Goal: Learn about a topic

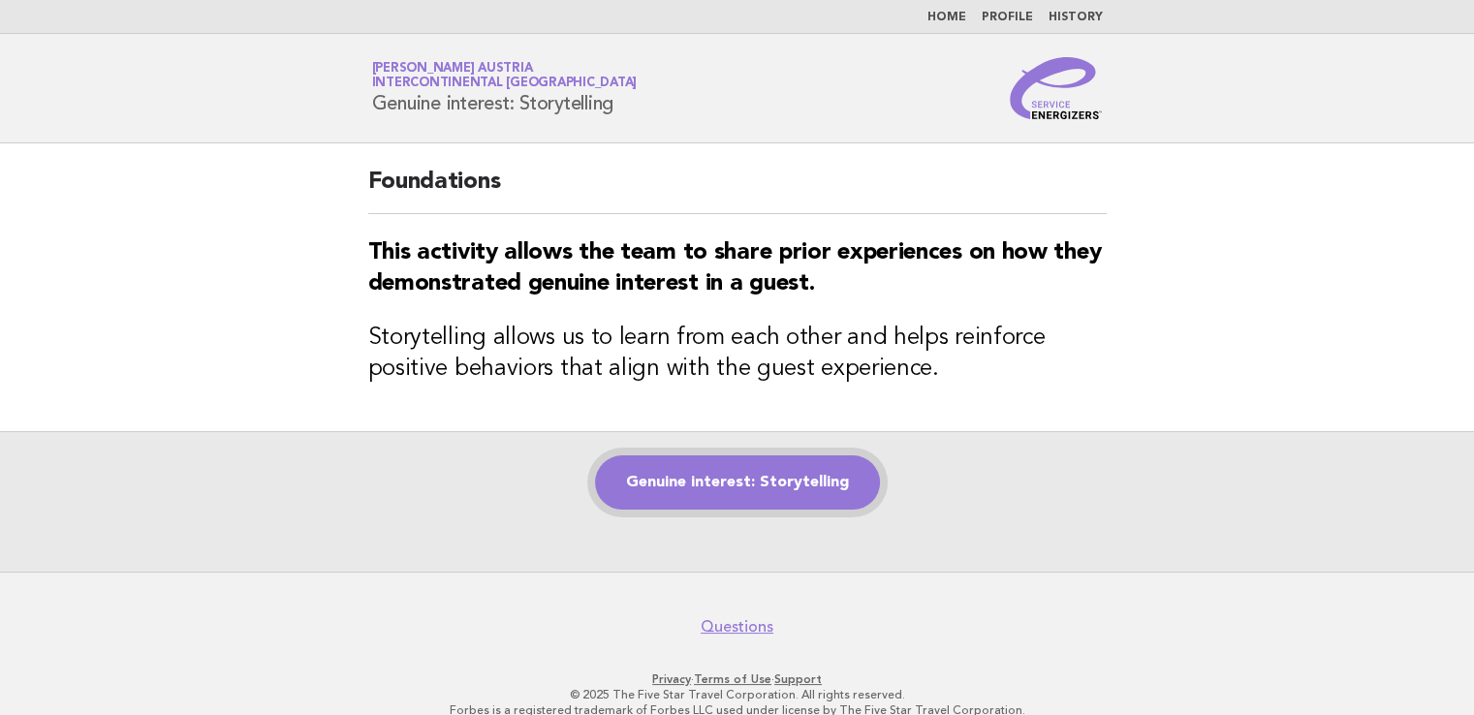
click at [775, 483] on link "Genuine interest: Storytelling" at bounding box center [737, 483] width 285 height 54
click at [792, 477] on link "Genuine interest: Storytelling" at bounding box center [737, 483] width 285 height 54
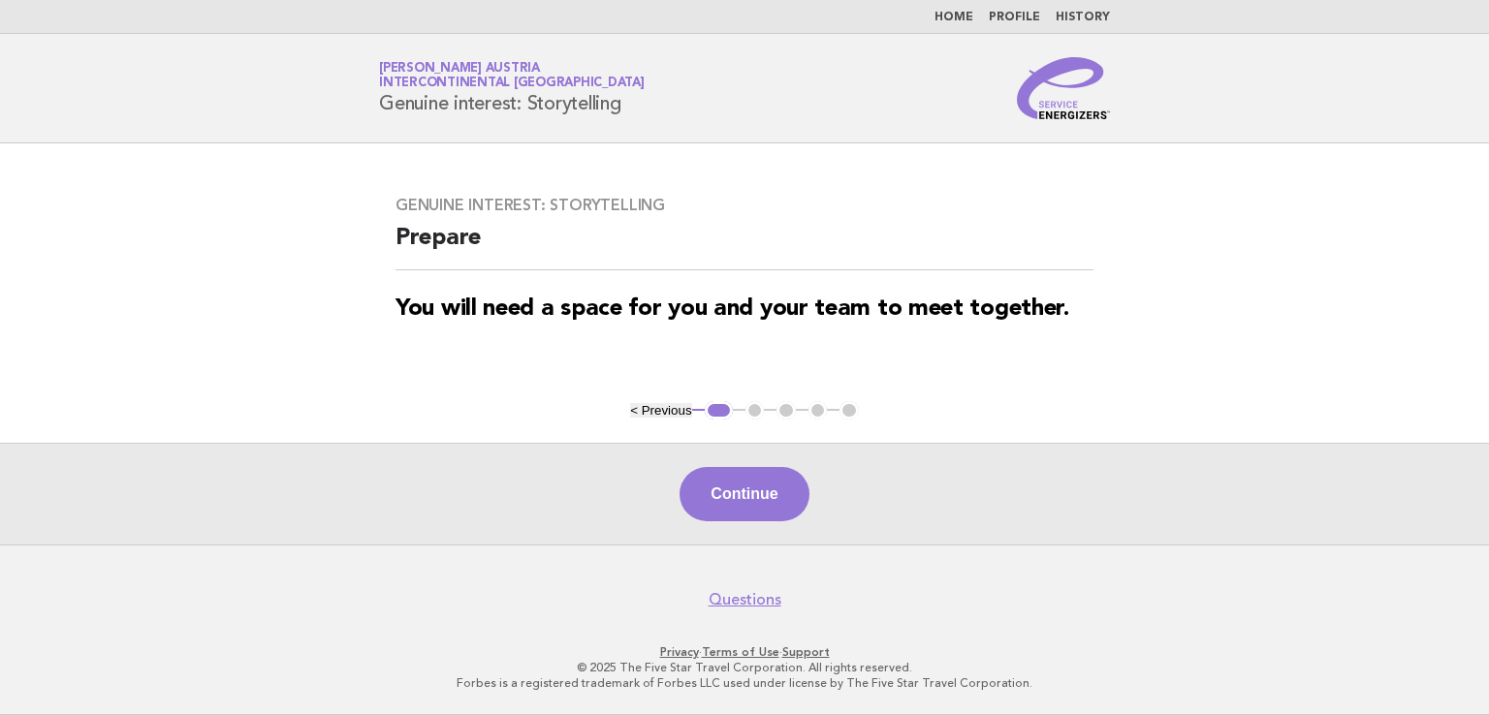
click at [800, 501] on button "Continue" at bounding box center [743, 494] width 129 height 54
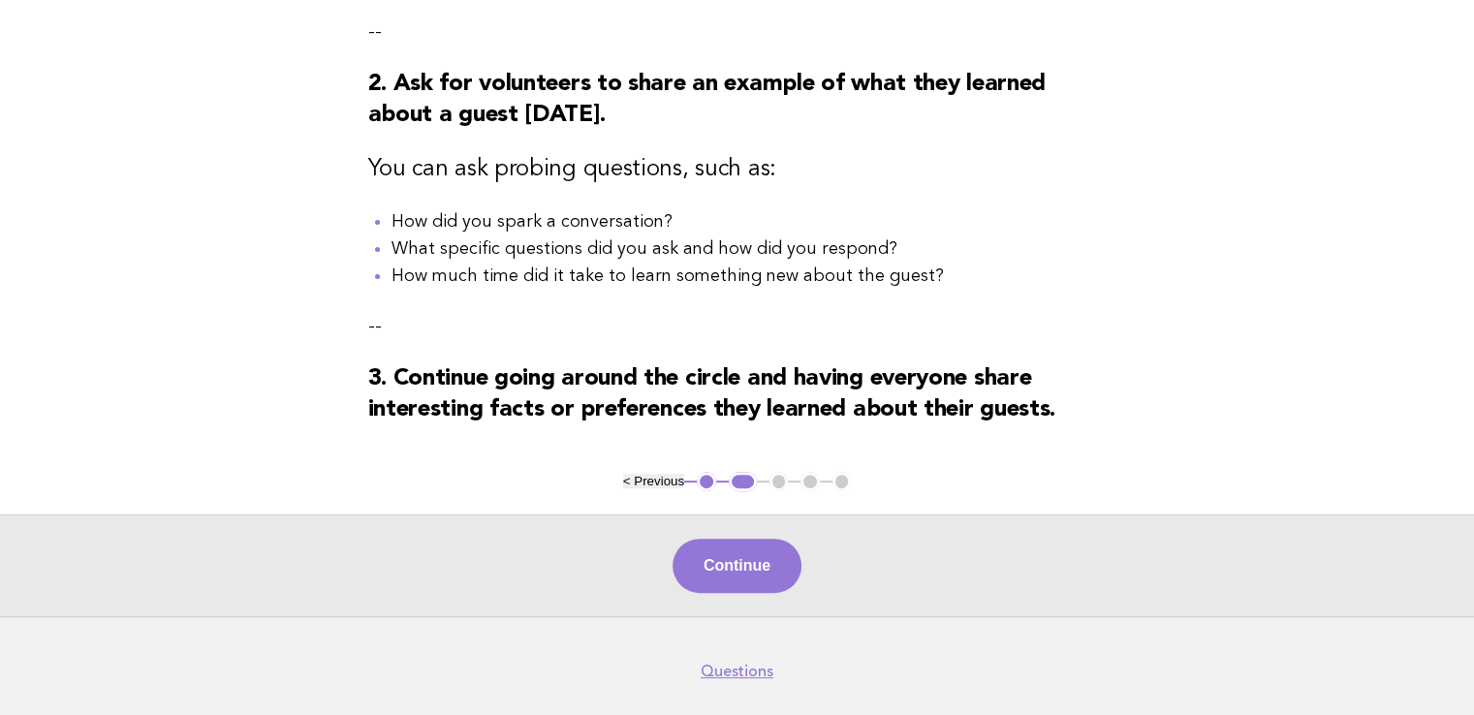
scroll to position [582, 0]
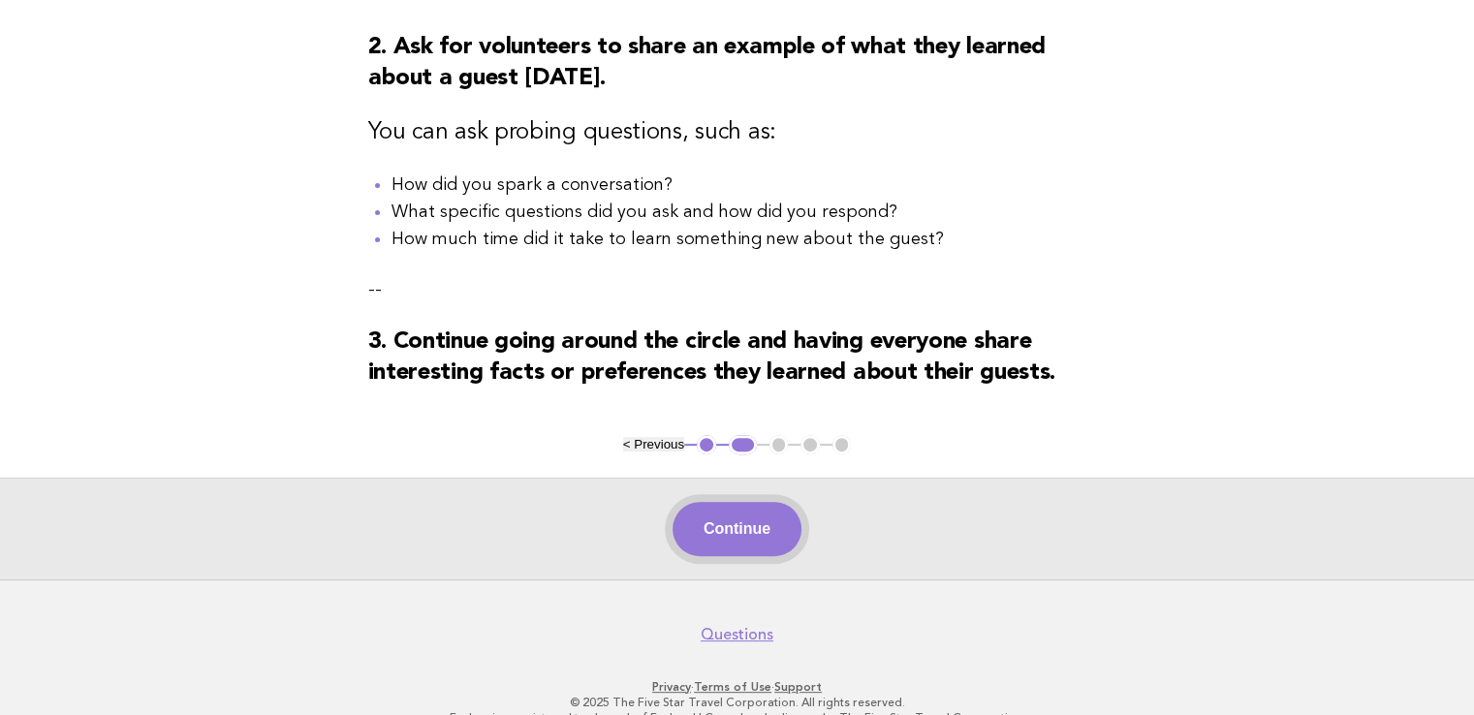
click at [737, 549] on button "Continue" at bounding box center [737, 529] width 129 height 54
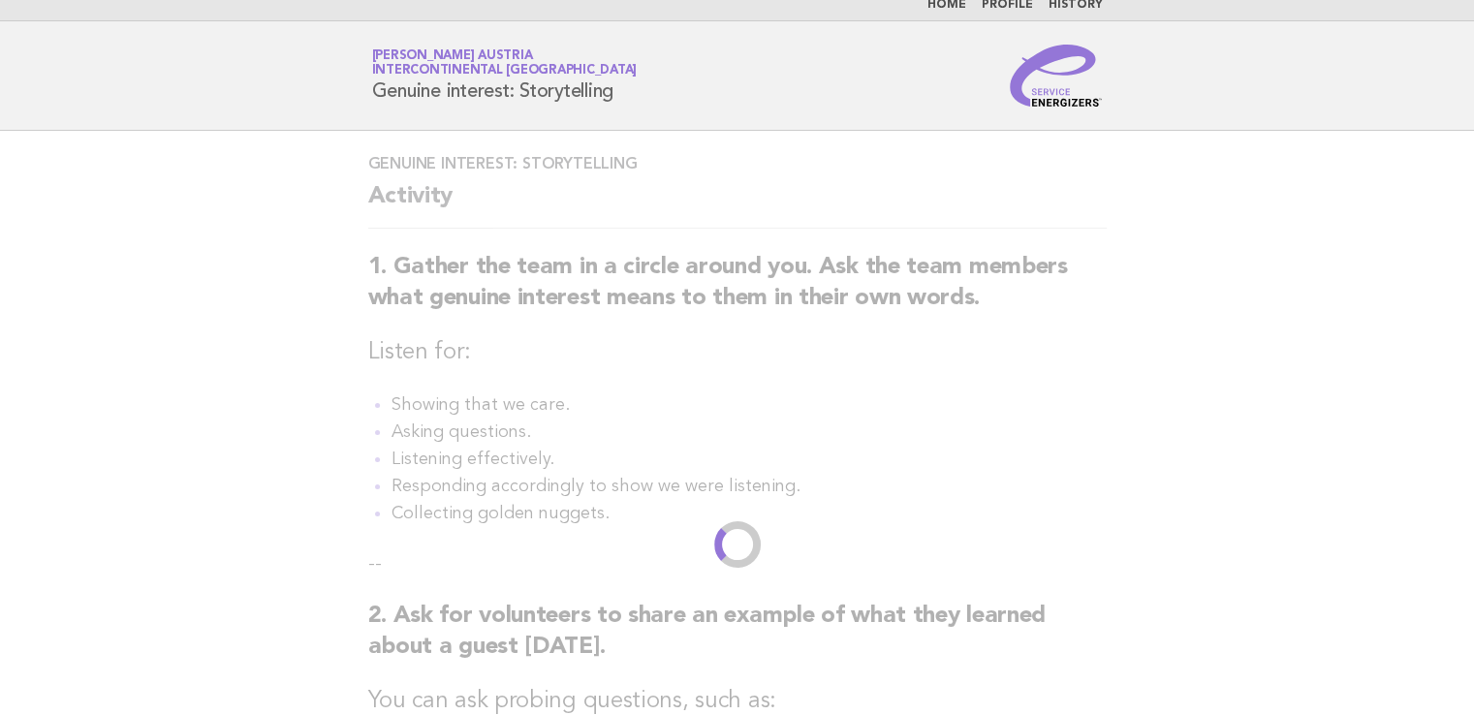
scroll to position [0, 0]
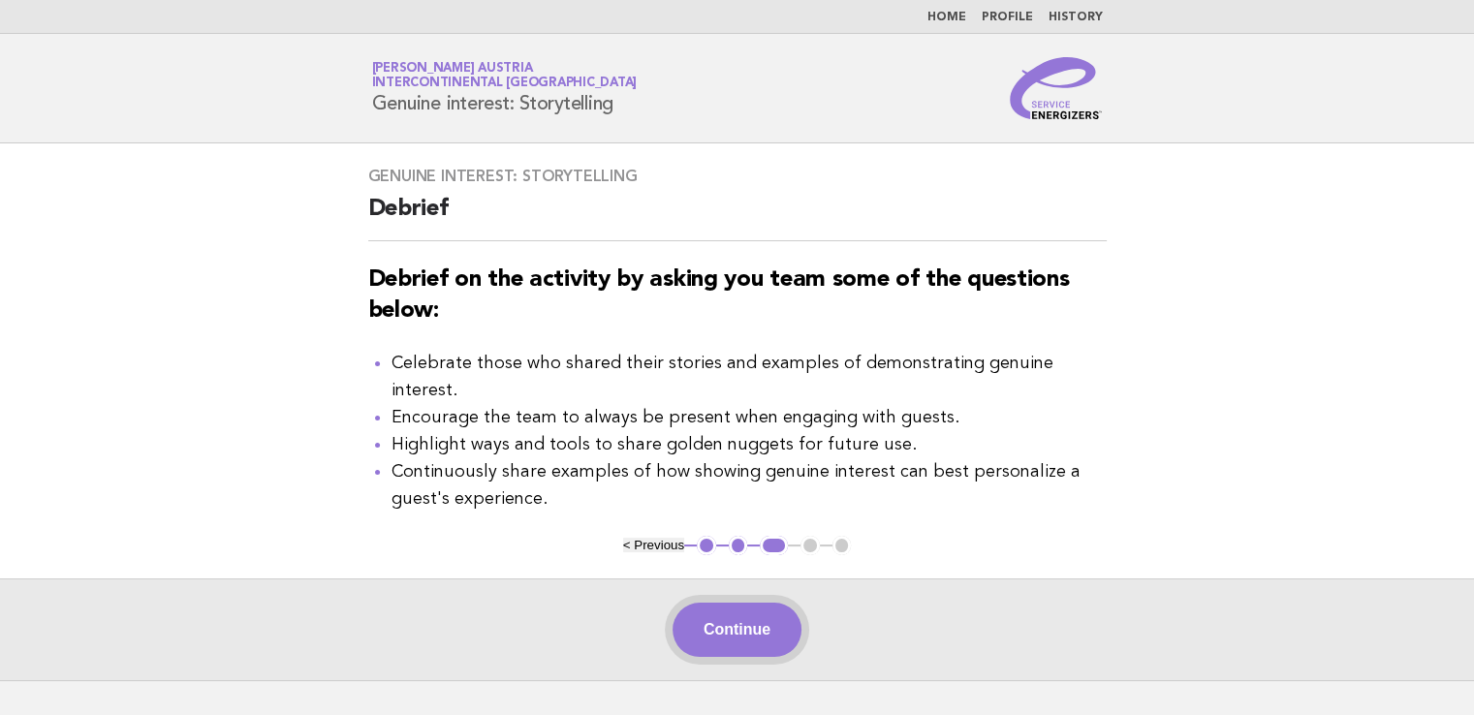
click at [766, 621] on button "Continue" at bounding box center [737, 630] width 129 height 54
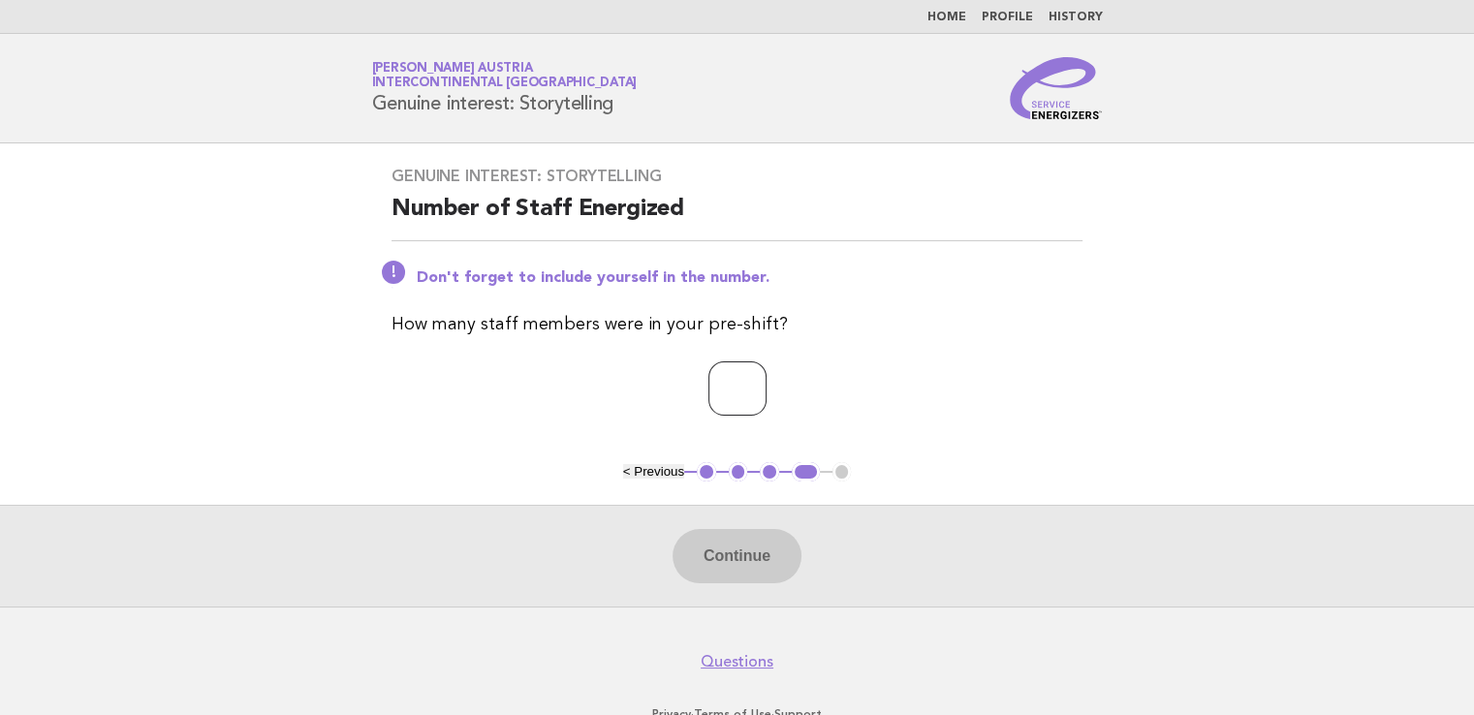
click at [708, 404] on input "number" at bounding box center [737, 389] width 58 height 54
type input "**"
click at [755, 552] on button "Continue" at bounding box center [737, 556] width 129 height 54
